Goal: Find specific page/section: Find specific page/section

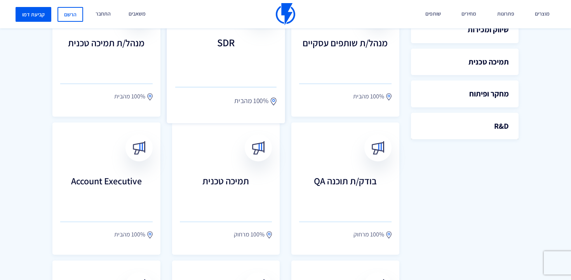
scroll to position [248, 0]
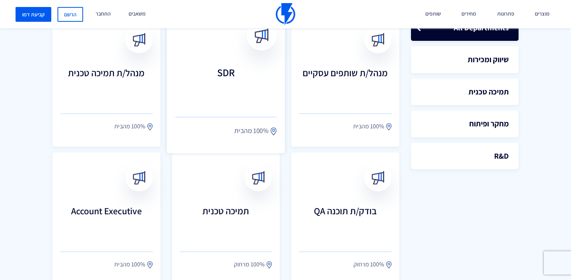
click at [247, 126] on span "100% מהבית" at bounding box center [251, 130] width 34 height 10
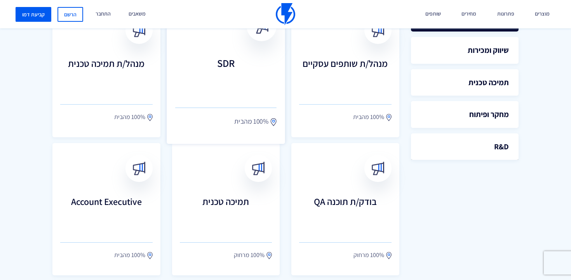
scroll to position [258, 0]
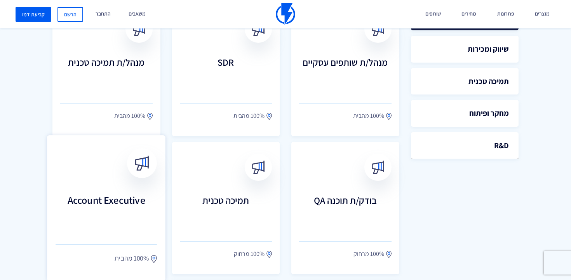
click at [124, 178] on link "Account Executive 100% מהבית" at bounding box center [106, 207] width 118 height 145
